Goal: Transaction & Acquisition: Purchase product/service

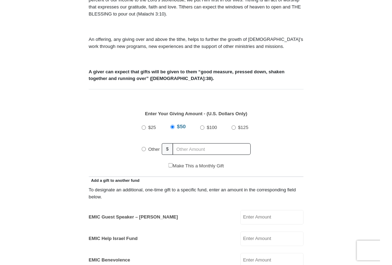
scroll to position [218, 0]
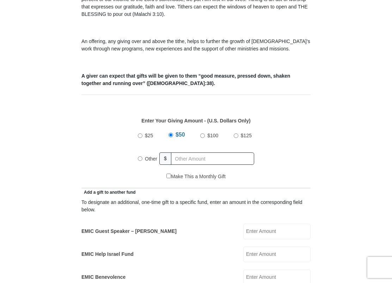
click at [142, 159] on input "Other" at bounding box center [140, 158] width 5 height 5
radio input "true"
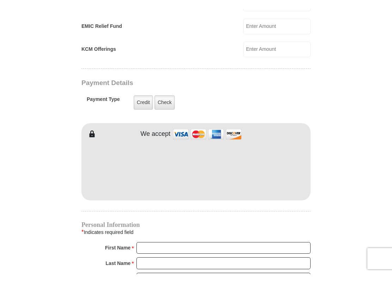
scroll to position [594, 0]
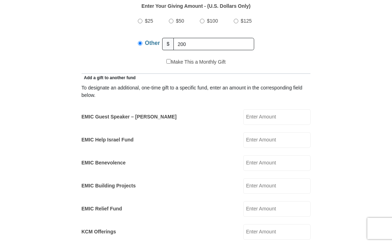
scroll to position [332, 0]
click at [198, 46] on input "200" at bounding box center [214, 44] width 81 height 12
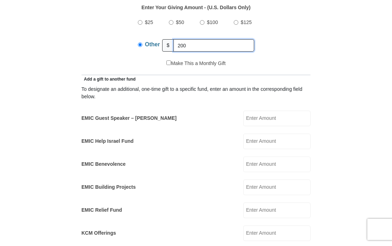
scroll to position [332, 0]
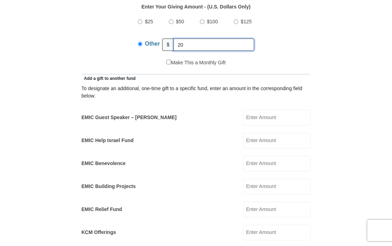
type input "2"
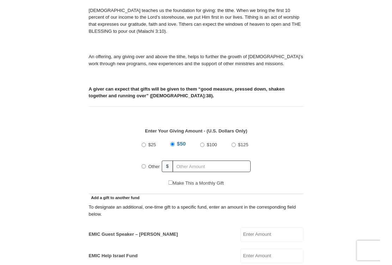
scroll to position [200, 0]
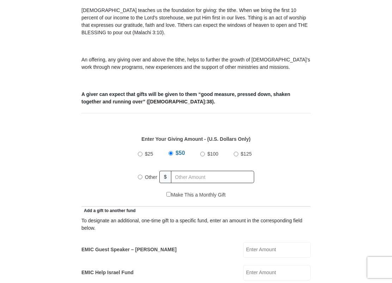
click at [142, 178] on input "Other" at bounding box center [140, 177] width 5 height 5
radio input "true"
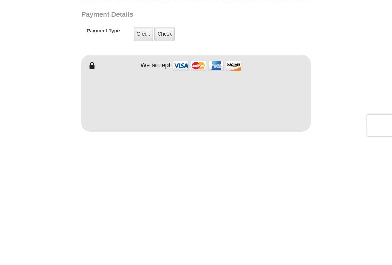
scroll to position [463, 0]
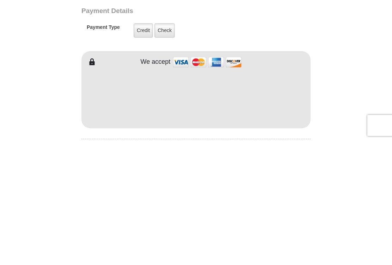
type input "200"
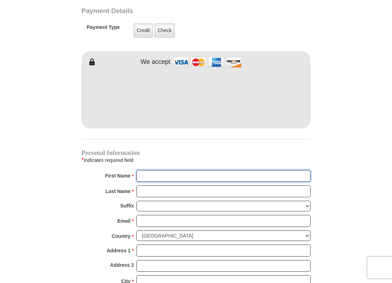
click at [187, 174] on input "First Name *" at bounding box center [224, 176] width 174 height 12
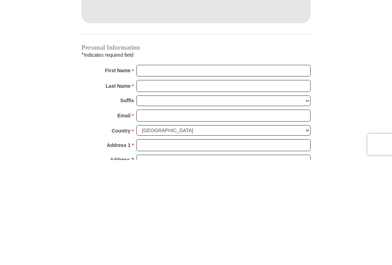
scroll to position [692, 0]
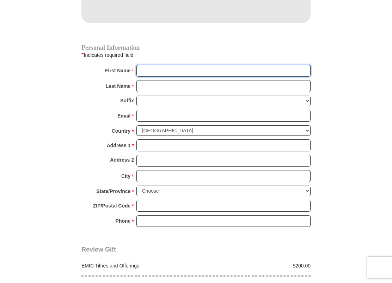
click at [161, 70] on input "First Name *" at bounding box center [224, 71] width 174 height 12
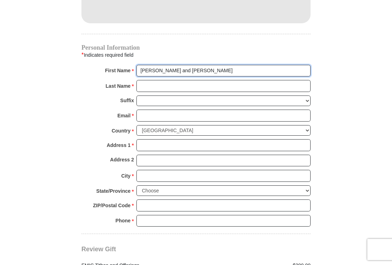
type input "[PERSON_NAME] and [PERSON_NAME]"
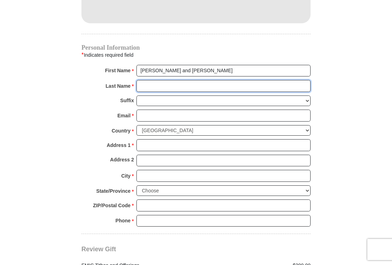
click at [175, 84] on input "Last Name *" at bounding box center [224, 86] width 174 height 12
type input "Showers"
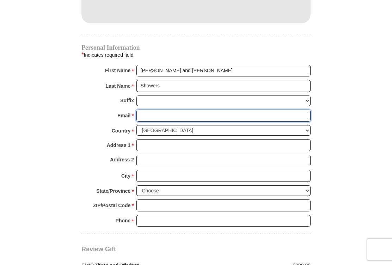
click at [175, 118] on input "Email *" at bounding box center [224, 116] width 174 height 12
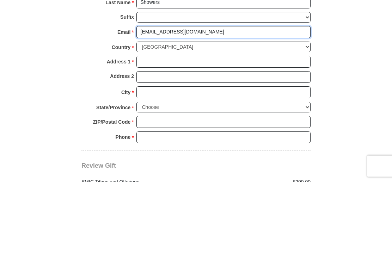
type input "[EMAIL_ADDRESS][DOMAIN_NAME]"
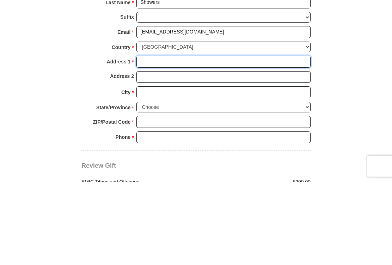
click at [158, 139] on input "Address 1 *" at bounding box center [224, 145] width 174 height 12
type input "[STREET_ADDRESS][PERSON_NAME]"
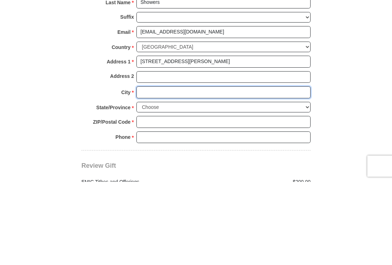
click at [185, 170] on input "City *" at bounding box center [224, 176] width 174 height 12
type input "[GEOGRAPHIC_DATA]"
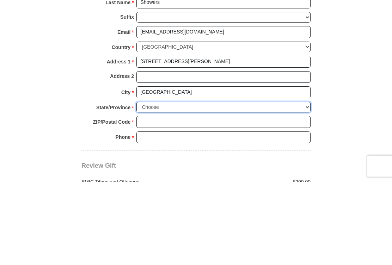
click at [171, 186] on select "Choose [US_STATE] [US_STATE] [US_STATE] [US_STATE] [US_STATE] Armed Forces Amer…" at bounding box center [224, 191] width 174 height 11
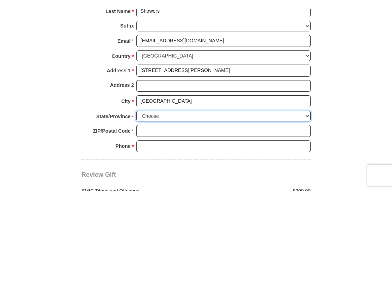
scroll to position [776, 0]
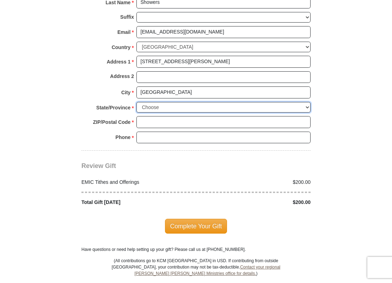
select select "TN"
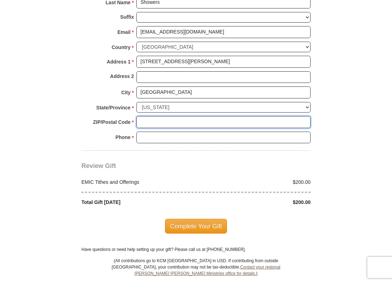
click at [163, 122] on input "ZIP/Postal Code *" at bounding box center [224, 122] width 174 height 12
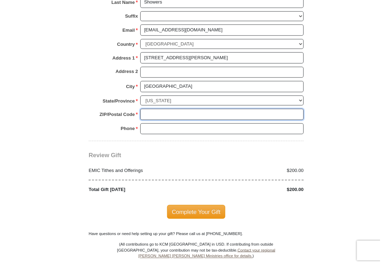
scroll to position [775, 0]
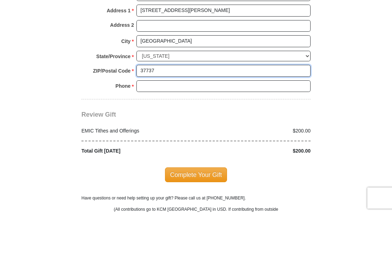
type input "37737"
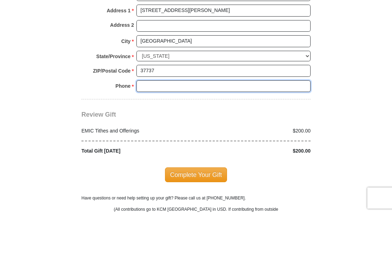
click at [176, 132] on input "Phone * *" at bounding box center [224, 138] width 174 height 12
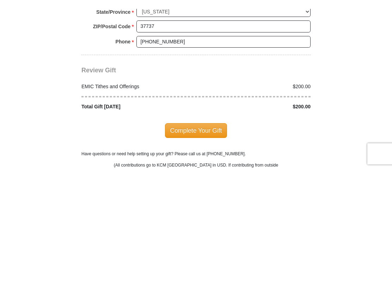
scroll to position [881, 0]
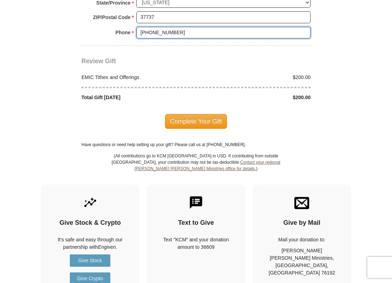
type input "[PHONE_NUMBER]"
click at [200, 124] on span "Complete Your Gift" at bounding box center [196, 121] width 62 height 15
